Goal: Navigation & Orientation: Find specific page/section

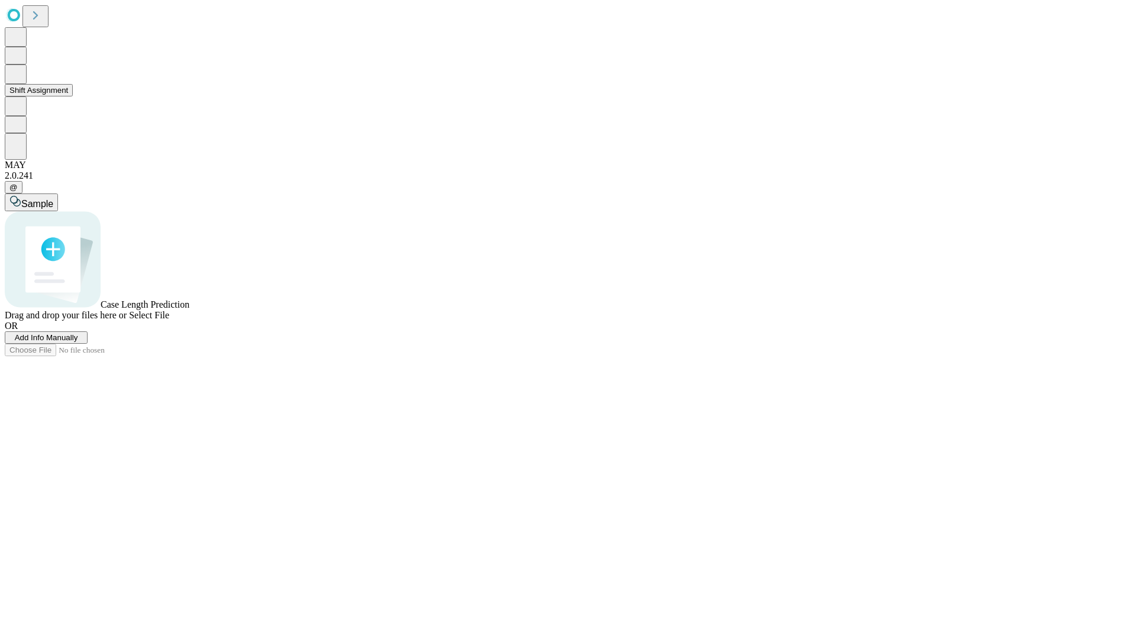
click at [73, 96] on button "Shift Assignment" at bounding box center [39, 90] width 68 height 12
